Goal: Contribute content: Add original content to the website for others to see

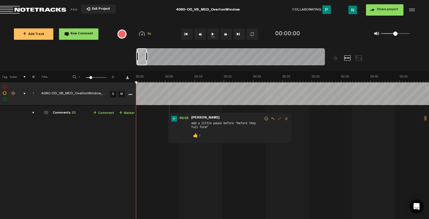
click at [24, 92] on div "comments, stamps & drawings" at bounding box center [22, 94] width 9 height 6
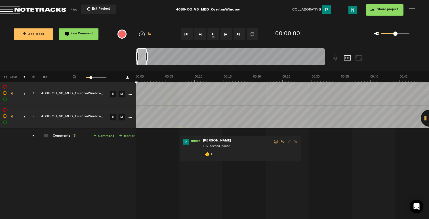
click at [24, 117] on div "comments, stamps & drawings" at bounding box center [22, 117] width 9 height 6
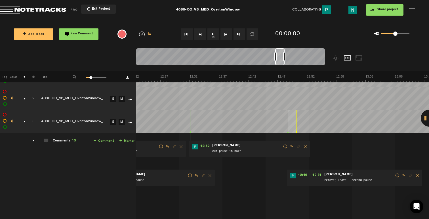
scroll to position [0, 4302]
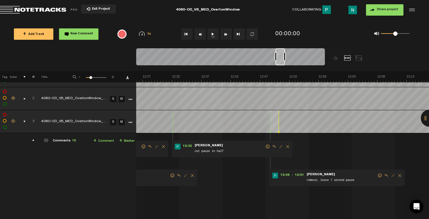
drag, startPoint x: 137, startPoint y: 61, endPoint x: 276, endPoint y: 62, distance: 138.5
click at [276, 62] on div at bounding box center [279, 56] width 9 height 17
click at [377, 175] on span at bounding box center [380, 175] width 6 height 4
click at [379, 176] on span at bounding box center [380, 175] width 6 height 4
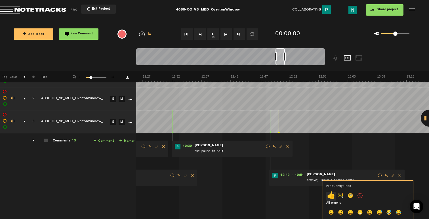
click at [329, 195] on p "👍" at bounding box center [331, 196] width 10 height 9
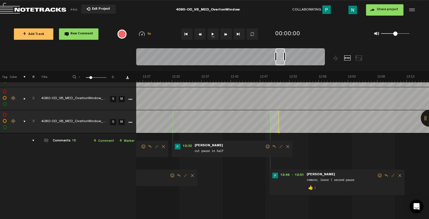
scroll to position [0, 4233]
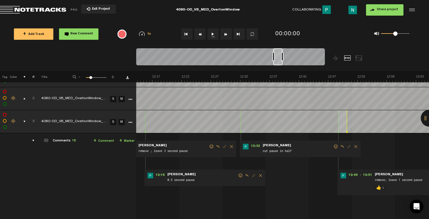
click at [335, 148] on span at bounding box center [336, 146] width 6 height 4
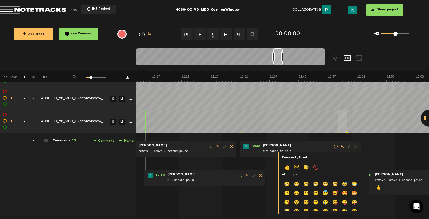
click at [289, 167] on p "👍" at bounding box center [287, 167] width 10 height 9
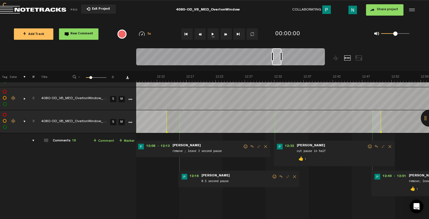
scroll to position [0, 4165]
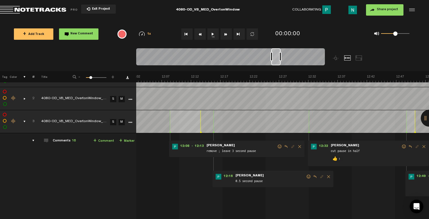
click at [308, 176] on span at bounding box center [309, 176] width 6 height 4
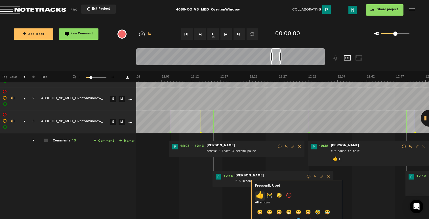
click at [261, 193] on p "👍" at bounding box center [260, 195] width 10 height 9
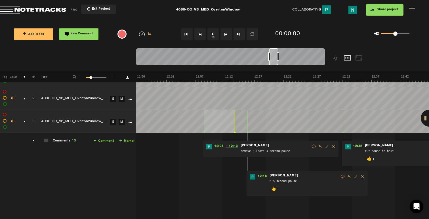
scroll to position [0, 4097]
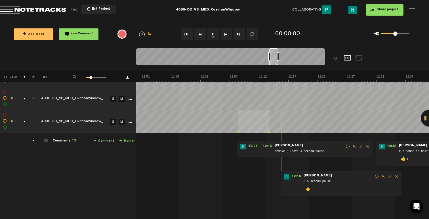
click at [346, 147] on span at bounding box center [348, 146] width 6 height 4
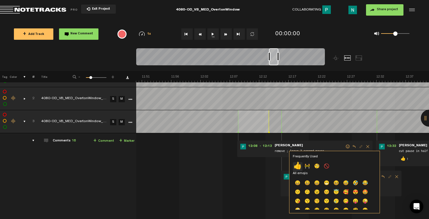
click at [297, 165] on p "👍" at bounding box center [298, 166] width 10 height 9
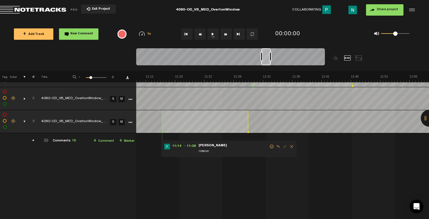
scroll to position [0, 3825]
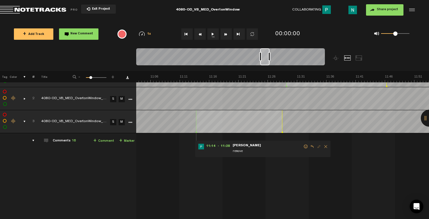
click at [305, 148] on span at bounding box center [306, 146] width 6 height 4
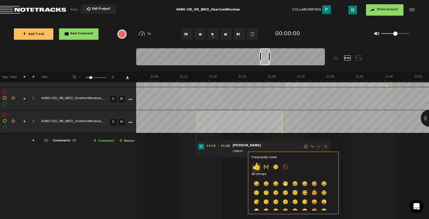
click at [255, 165] on p "👍" at bounding box center [257, 167] width 10 height 9
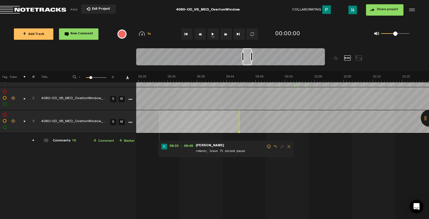
scroll to position [0, 3246]
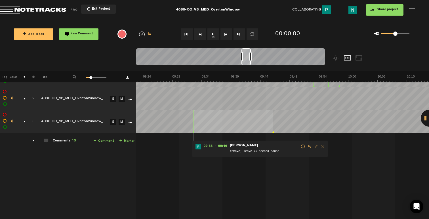
click at [300, 146] on span at bounding box center [303, 146] width 6 height 4
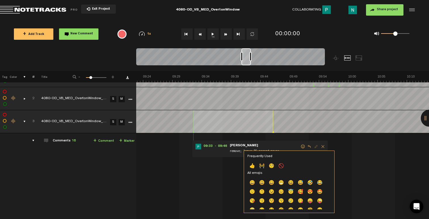
click at [249, 166] on p "👍" at bounding box center [252, 166] width 10 height 9
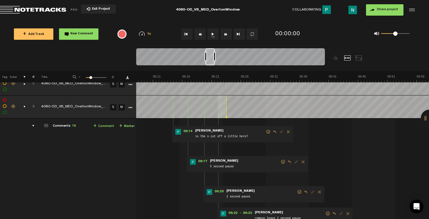
scroll to position [51, 0]
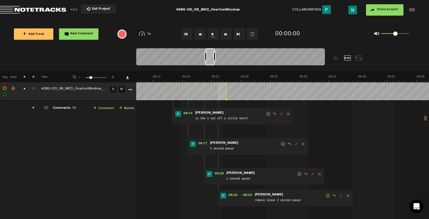
click at [327, 196] on span at bounding box center [328, 196] width 6 height 4
click at [281, 212] on p "👍" at bounding box center [279, 215] width 10 height 9
click at [299, 174] on span at bounding box center [300, 174] width 6 height 4
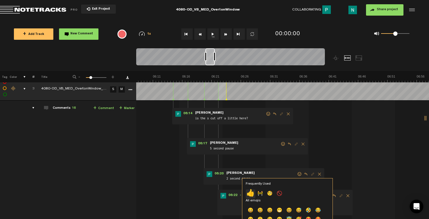
click at [250, 190] on p "👍" at bounding box center [251, 193] width 10 height 9
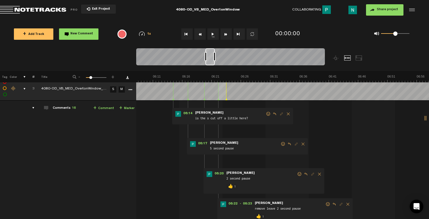
drag, startPoint x: 283, startPoint y: 144, endPoint x: 281, endPoint y: 150, distance: 7.0
click at [283, 144] on span at bounding box center [283, 144] width 6 height 4
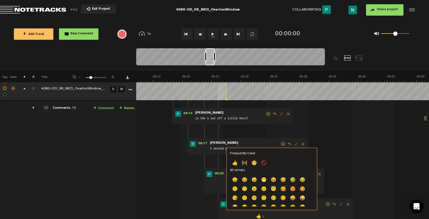
click at [230, 163] on p "👍" at bounding box center [235, 163] width 10 height 9
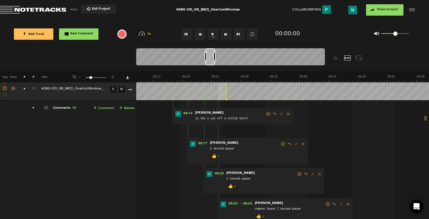
click at [275, 114] on span "Reply to comment" at bounding box center [274, 114] width 7 height 4
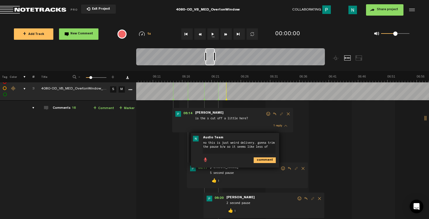
scroll to position [0, 0]
type textarea "no this is just weird delivery. gonna trim the pause b/w so it seems like less …"
click at [269, 117] on div "06:14 - • [PERSON_NAME]: "is the s cut off a little here?" [PERSON_NAME] is the…" at bounding box center [232, 120] width 121 height 24
click at [269, 116] on div "06:14 - • [PERSON_NAME]: "is the s cut off a little here?" [PERSON_NAME] is the…" at bounding box center [232, 120] width 121 height 24
click at [267, 114] on span at bounding box center [269, 114] width 6 height 4
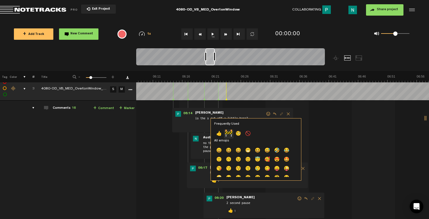
click at [231, 134] on p "🚧" at bounding box center [229, 133] width 10 height 9
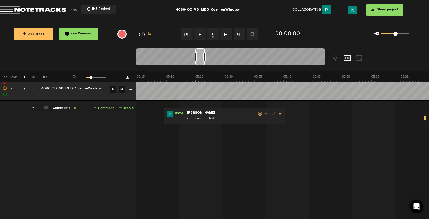
scroll to position [0, 1782]
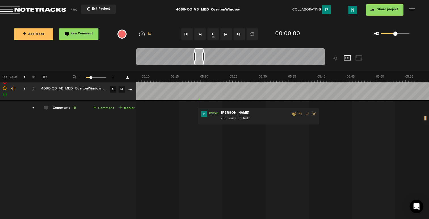
click at [293, 113] on span at bounding box center [294, 114] width 6 height 4
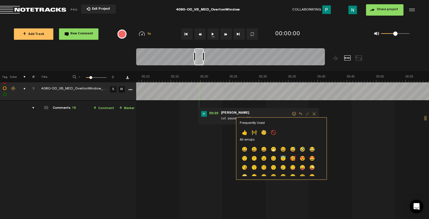
click at [246, 131] on p "👍" at bounding box center [245, 133] width 10 height 9
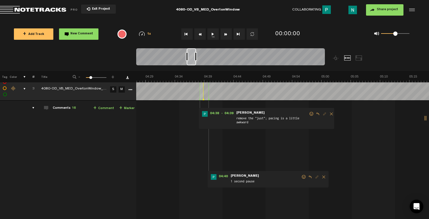
scroll to position [0, 1544]
click at [309, 114] on span at bounding box center [312, 114] width 6 height 4
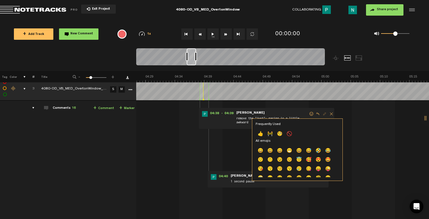
click at [262, 134] on p "👍" at bounding box center [261, 134] width 10 height 9
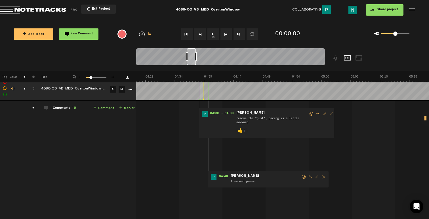
click at [305, 178] on span at bounding box center [304, 177] width 6 height 4
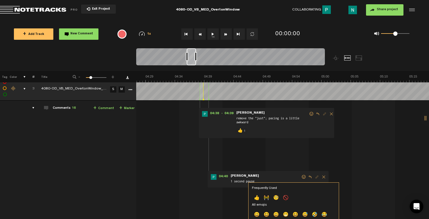
click at [258, 197] on p "👍" at bounding box center [257, 198] width 10 height 9
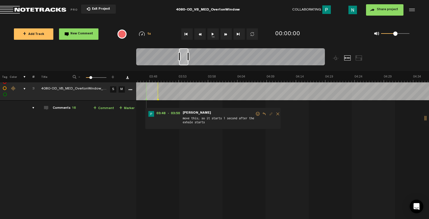
scroll to position [0, 1271]
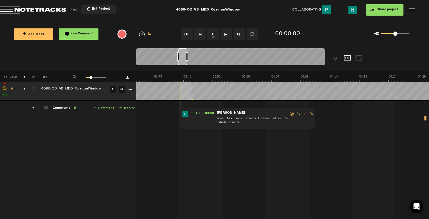
click at [295, 112] on span "Reply to comment" at bounding box center [298, 114] width 7 height 4
click at [304, 130] on div "1 reply" at bounding box center [247, 129] width 131 height 8
click at [306, 129] on span "thread" at bounding box center [307, 129] width 3 height 4
click at [292, 114] on span at bounding box center [292, 114] width 6 height 4
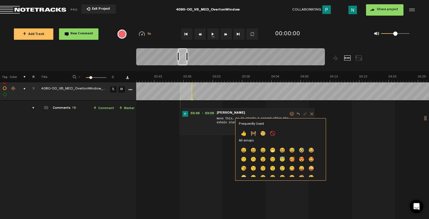
click at [243, 133] on p "👍" at bounding box center [244, 133] width 10 height 9
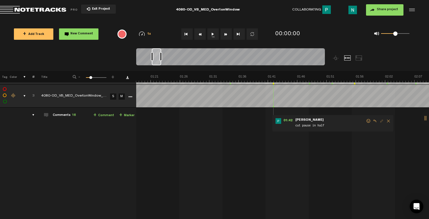
scroll to position [40, 0]
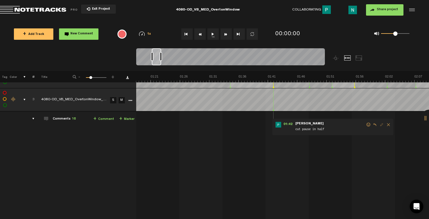
click at [366, 124] on span at bounding box center [369, 125] width 6 height 4
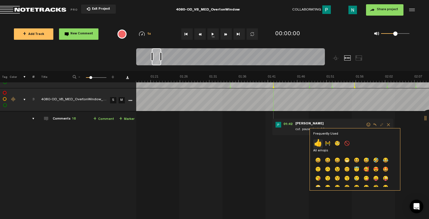
click at [321, 143] on p "👍" at bounding box center [318, 143] width 10 height 9
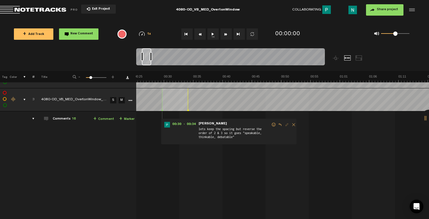
scroll to position [0, 114]
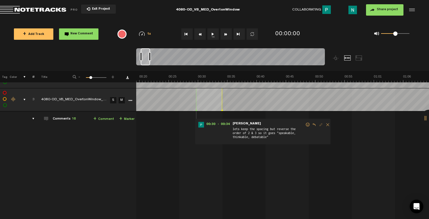
click at [313, 125] on span "Reply to comment" at bounding box center [314, 125] width 7 height 4
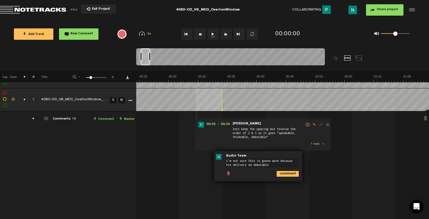
click at [252, 163] on textarea "i'm not sure this is gonna work because his delivery od debatable" at bounding box center [262, 162] width 73 height 9
click at [278, 164] on textarea "i'm not sure this is gonna work because his delivery of debatable" at bounding box center [262, 162] width 73 height 9
type textarea "i'm not sure this is gonna work because his delivery of debatable makes it seem…"
click at [321, 157] on span "Delete comment" at bounding box center [321, 157] width 7 height 4
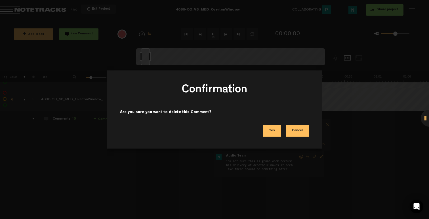
click at [279, 131] on button "Yes" at bounding box center [272, 130] width 18 height 11
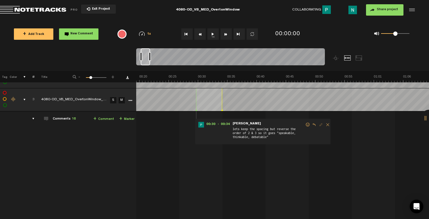
click at [312, 125] on span "Reply to comment" at bounding box center [314, 125] width 7 height 4
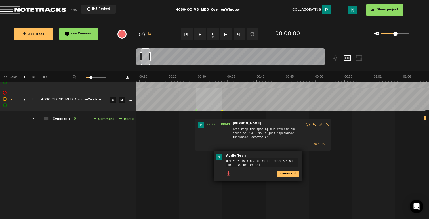
type textarea "delivery is kinda weird for both 2/3 so lmk if we prefer this"
click at [308, 124] on span at bounding box center [308, 125] width 6 height 4
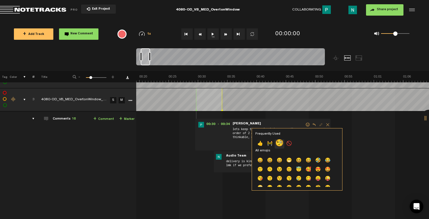
click at [282, 142] on p "🧐" at bounding box center [280, 143] width 10 height 9
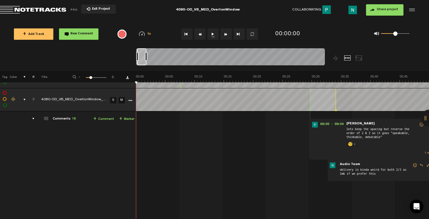
click at [26, 99] on td "3" at bounding box center [30, 99] width 9 height 23
click at [23, 101] on div "comments, stamps & drawings" at bounding box center [22, 100] width 9 height 6
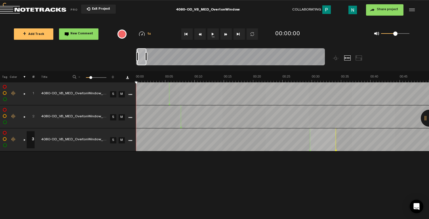
click at [39, 39] on button "+ Add Track" at bounding box center [33, 33] width 39 height 11
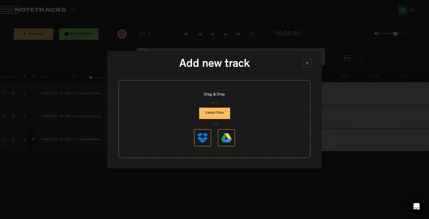
click at [218, 114] on button "Select Files" at bounding box center [214, 113] width 31 height 11
